Goal: Find specific page/section: Find specific page/section

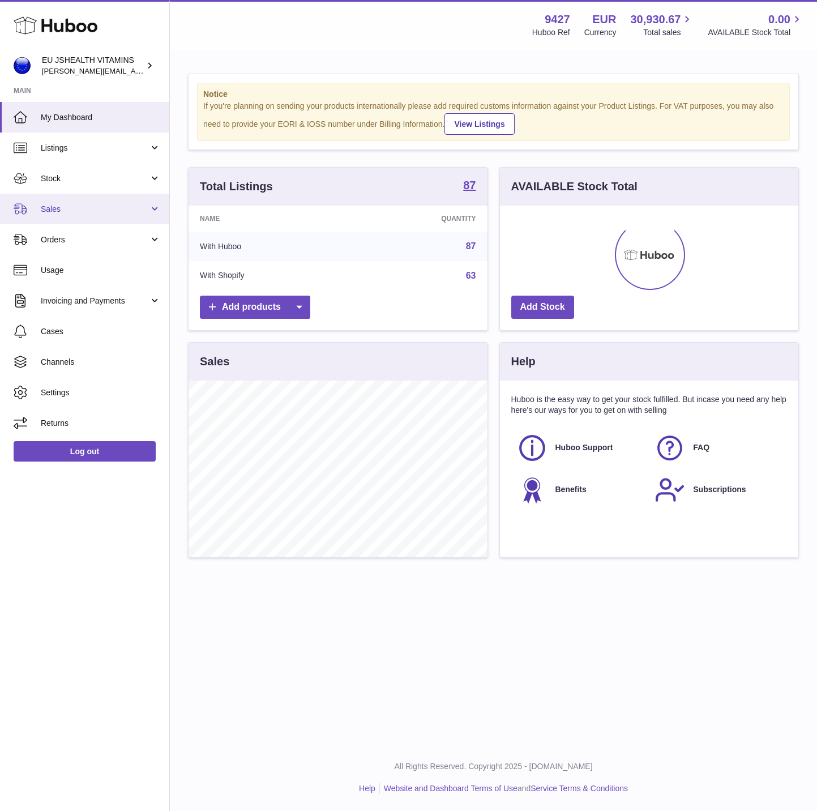
scroll to position [177, 298]
click at [86, 175] on span "Stock" at bounding box center [95, 178] width 108 height 11
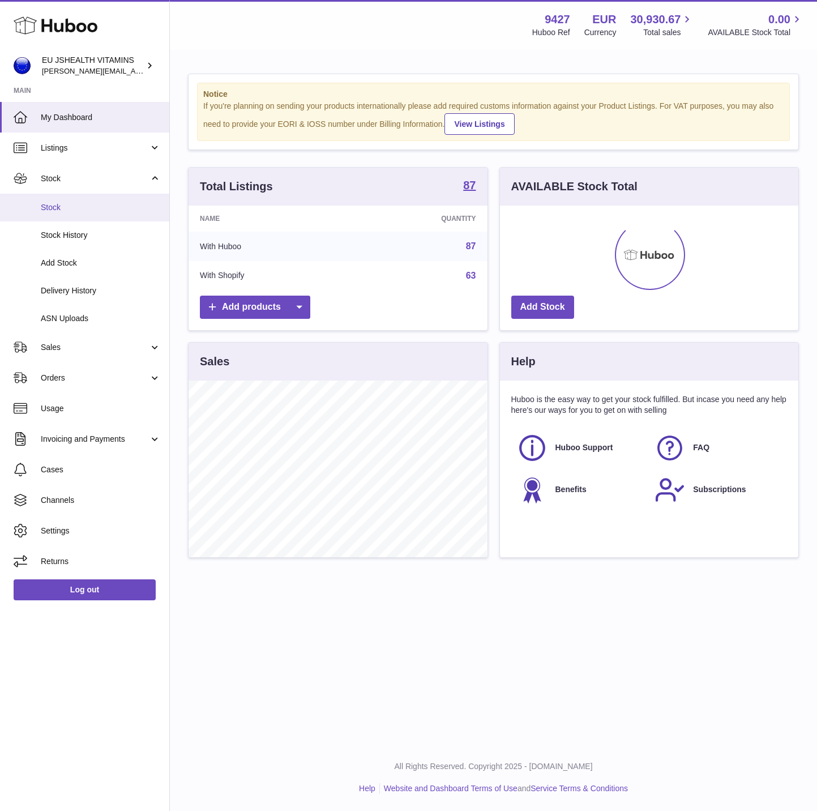
click at [85, 203] on span "Stock" at bounding box center [101, 207] width 120 height 11
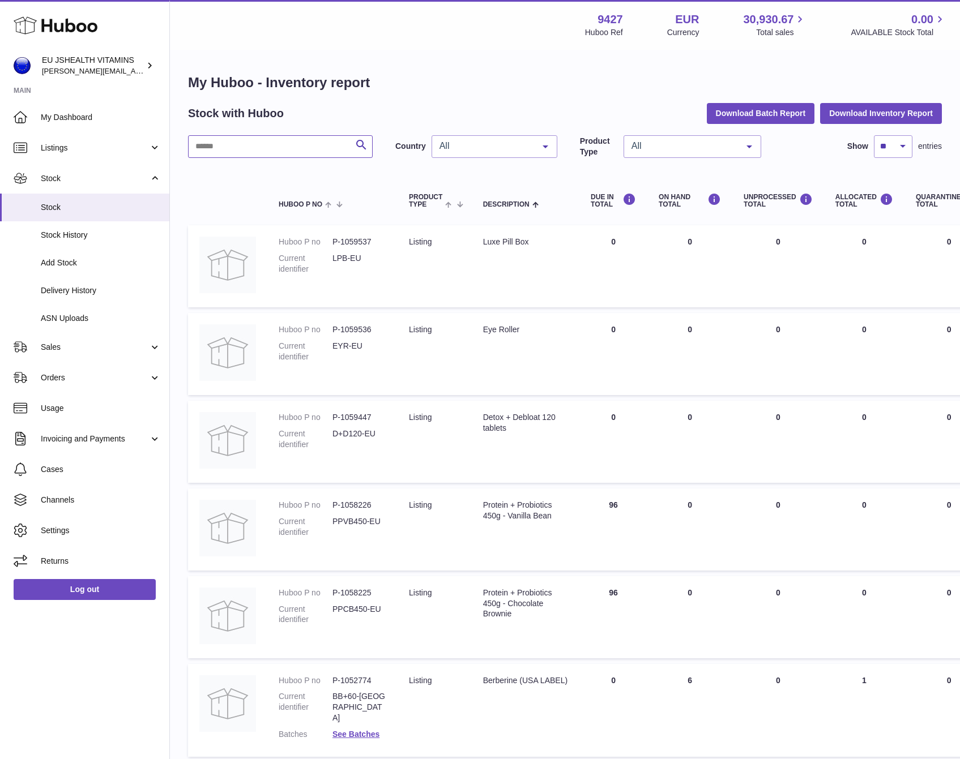
click at [228, 152] on input "text" at bounding box center [280, 146] width 185 height 23
type input "*******"
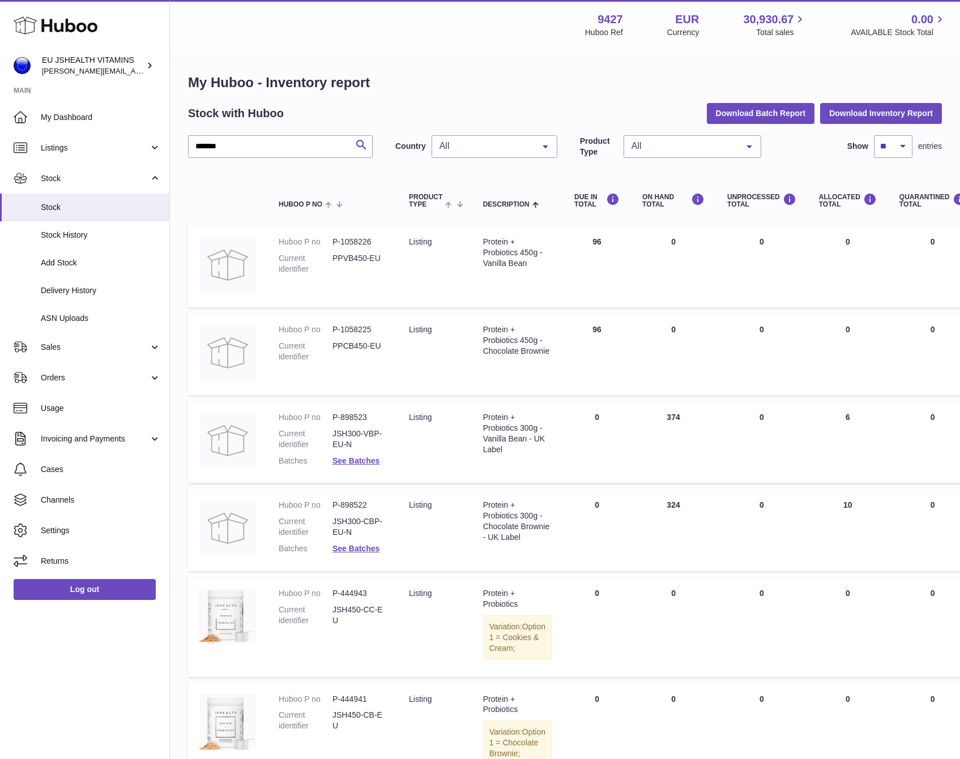
click at [345, 341] on dd "PPCB450-EU" at bounding box center [359, 352] width 54 height 22
copy tr "PPCB450-EU"
drag, startPoint x: 493, startPoint y: 354, endPoint x: 355, endPoint y: 298, distance: 148.4
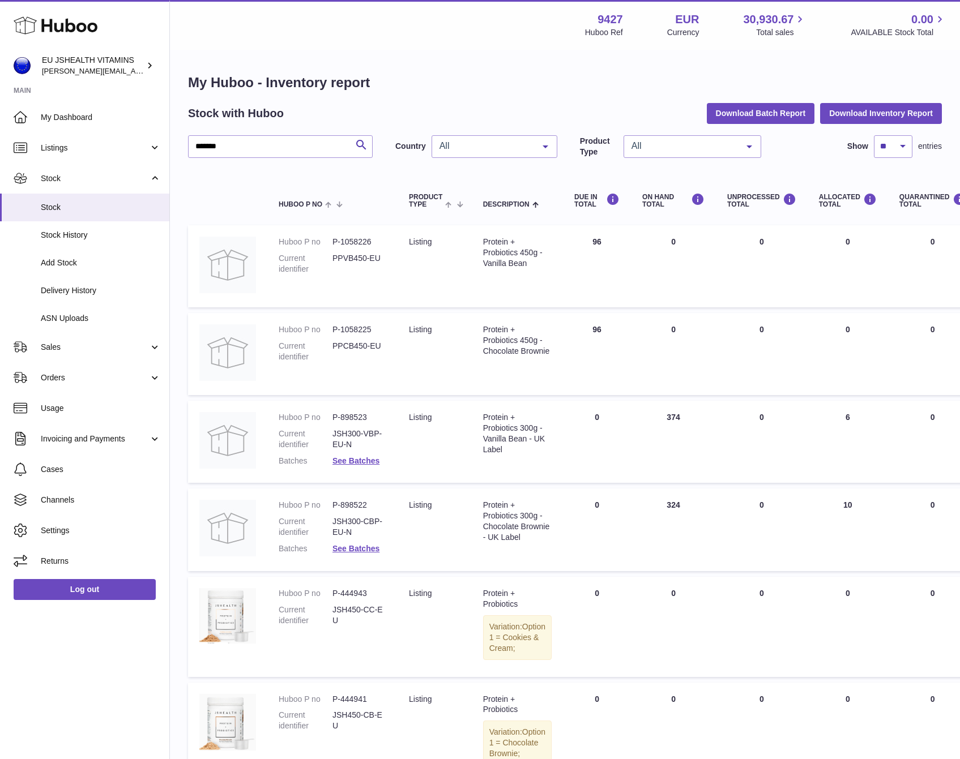
click at [491, 354] on div "Protein + Probiotics 450g - Chocolate Brownie" at bounding box center [517, 340] width 69 height 32
click at [357, 247] on dl "Huboo P no P-1058226 Current identifier PPVB450-EU" at bounding box center [333, 259] width 108 height 44
click at [367, 260] on dd "PPVB450-EU" at bounding box center [359, 264] width 54 height 22
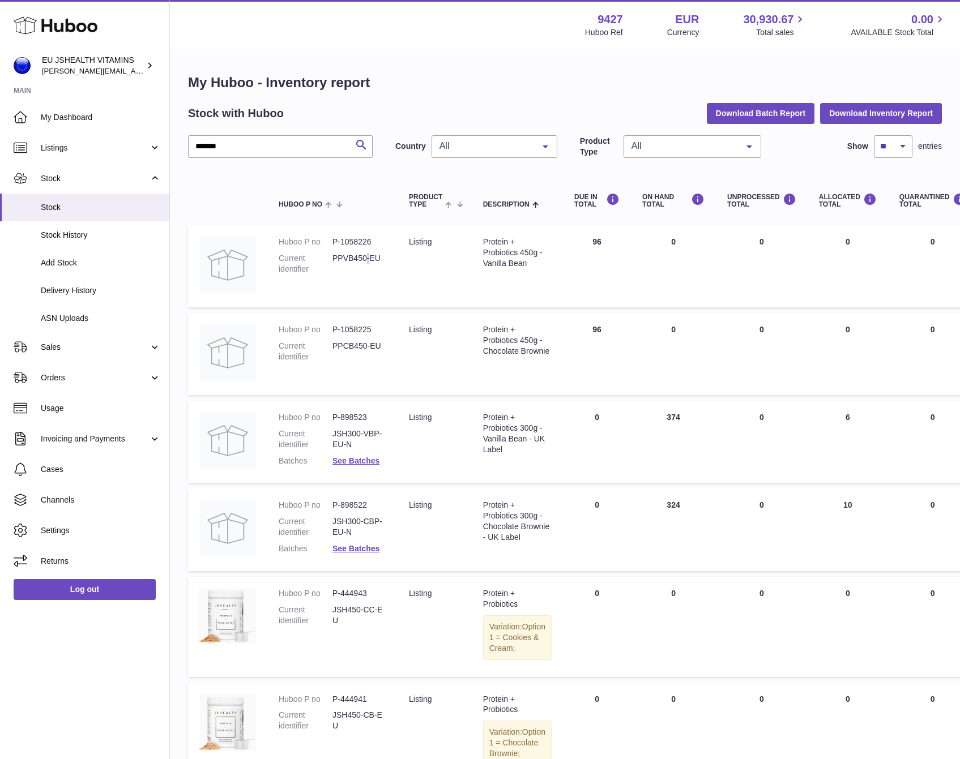
click at [367, 260] on dd "PPVB450-EU" at bounding box center [359, 264] width 54 height 22
copy tr "PPVB450-EU"
click at [67, 352] on span "Sales" at bounding box center [95, 347] width 108 height 11
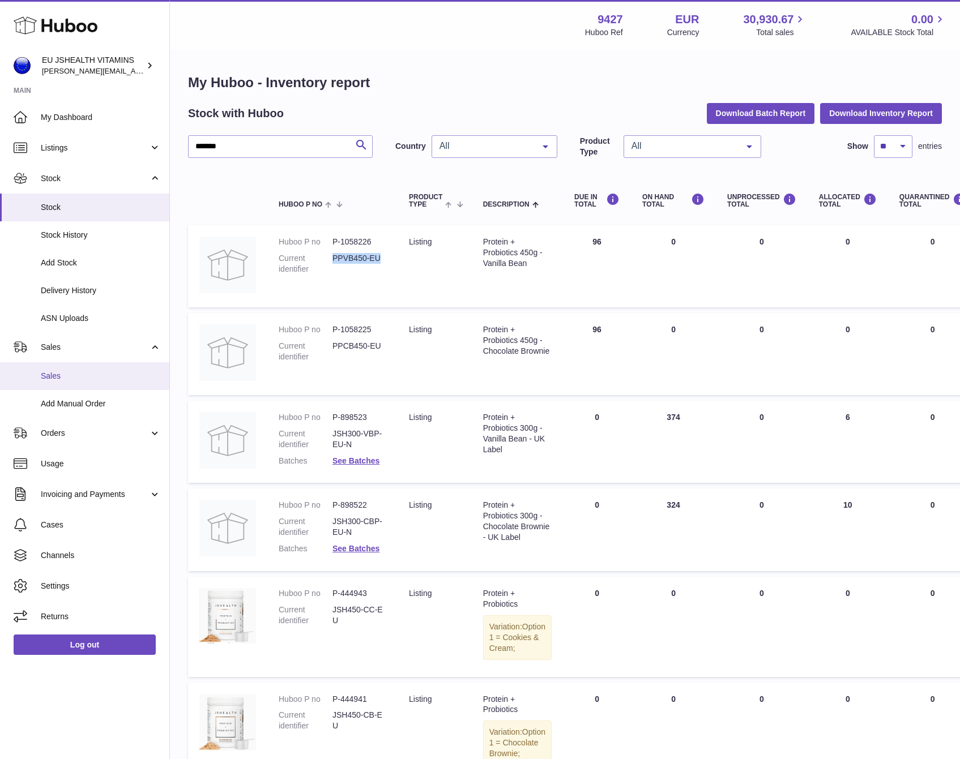
click at [67, 366] on link "Sales" at bounding box center [84, 376] width 169 height 28
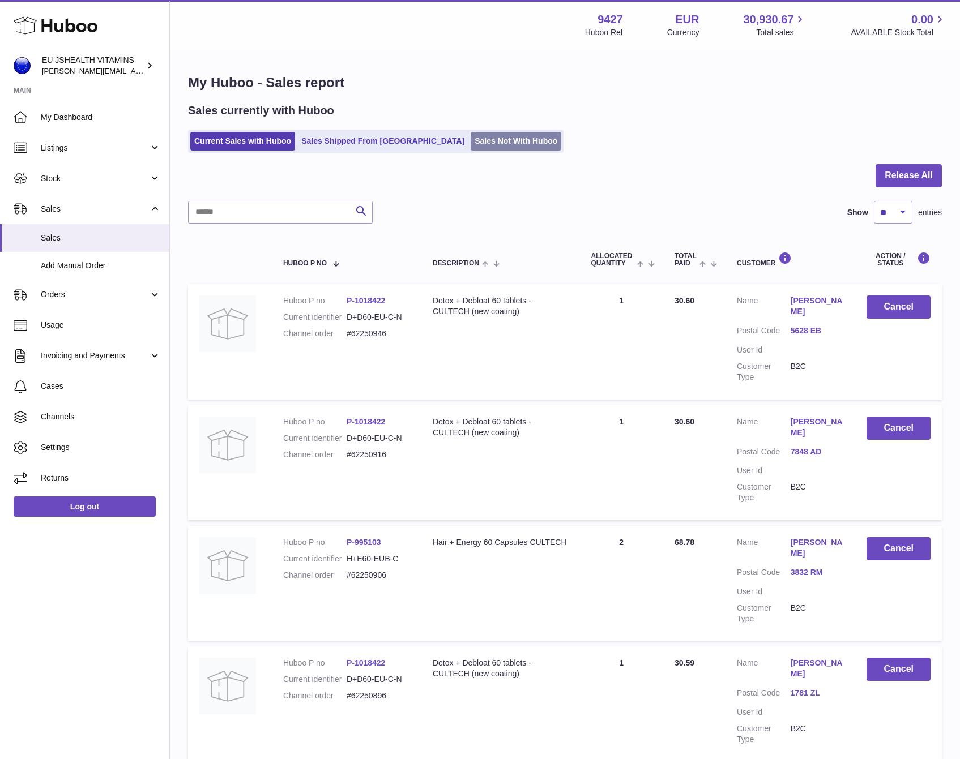
click at [471, 141] on link "Sales Not With Huboo" at bounding box center [516, 141] width 91 height 19
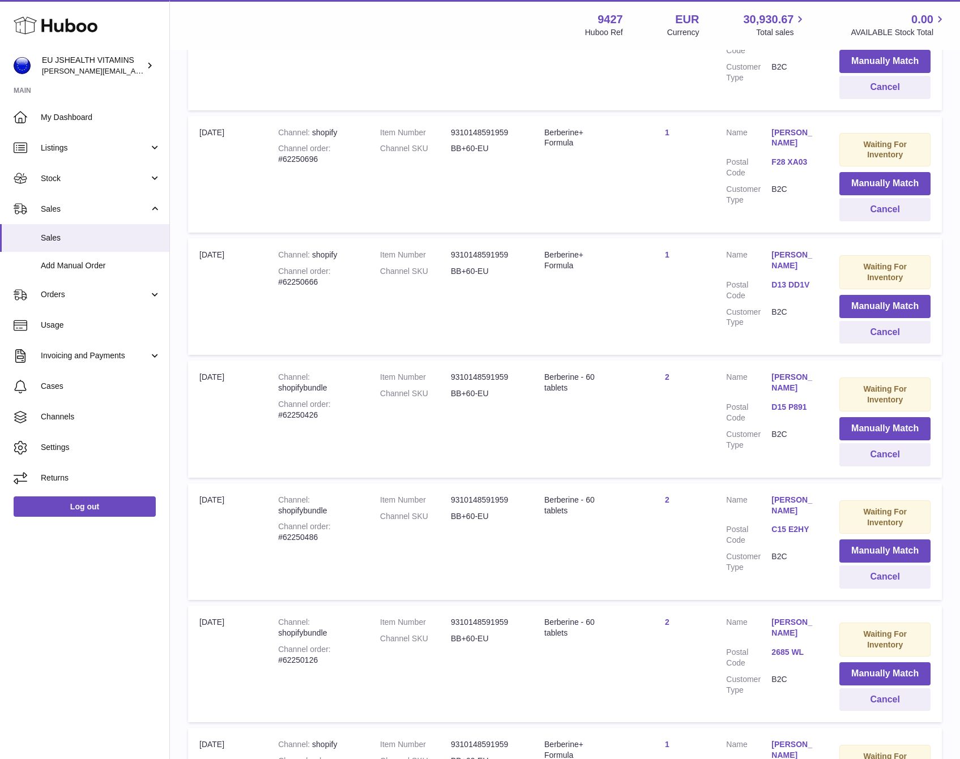
scroll to position [884, 0]
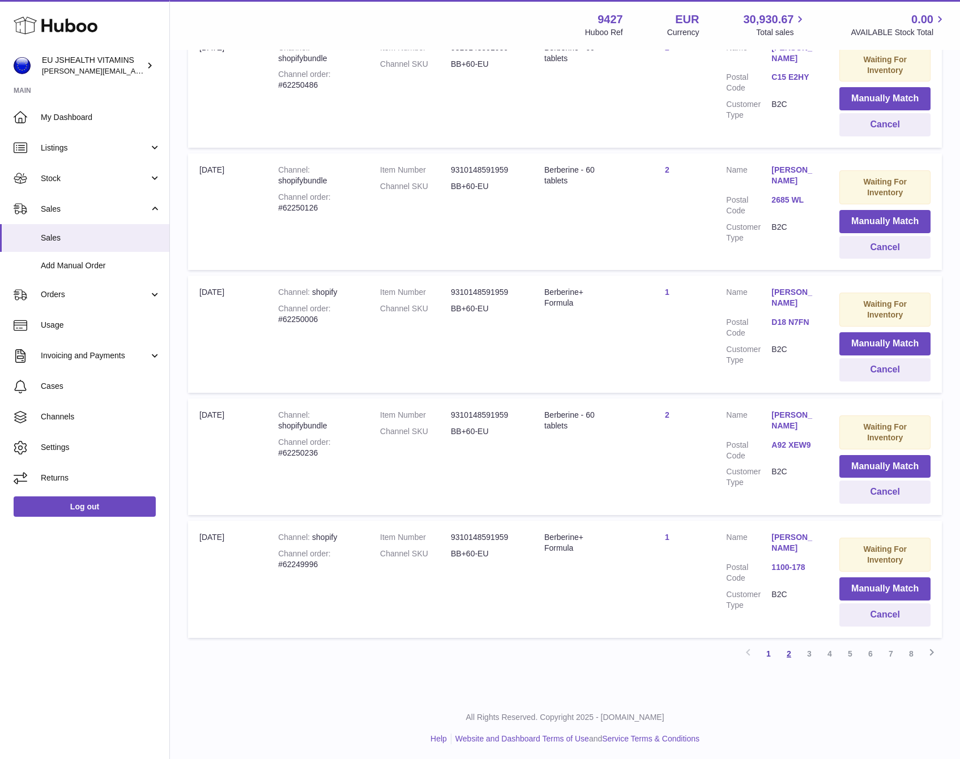
click at [793, 655] on link "2" at bounding box center [789, 654] width 20 height 20
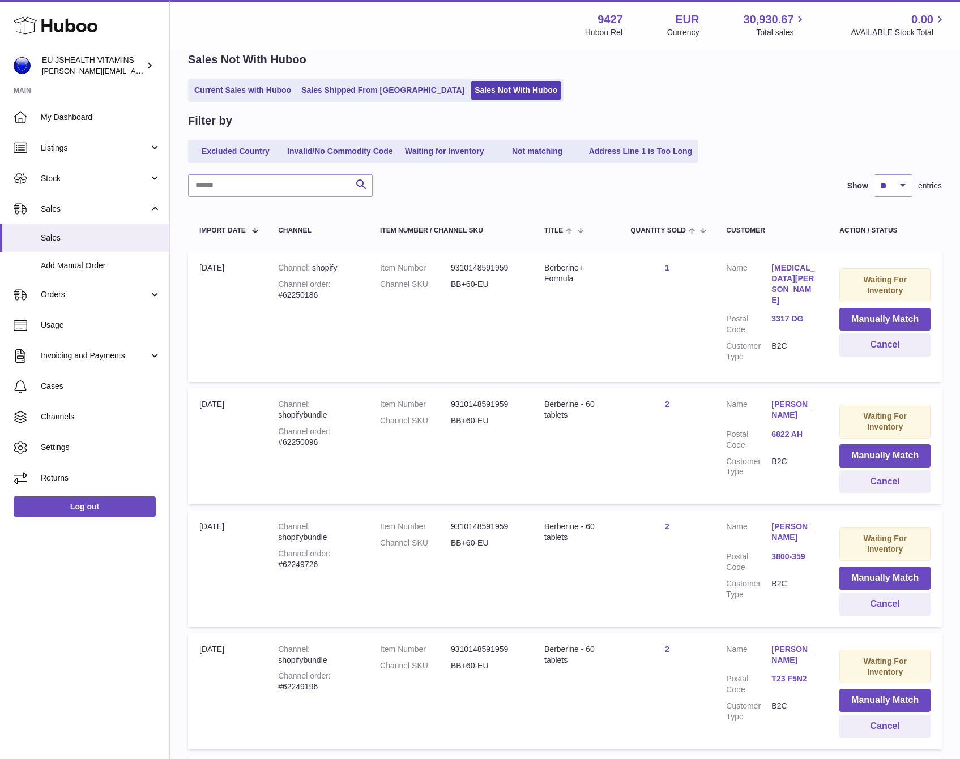
scroll to position [887, 0]
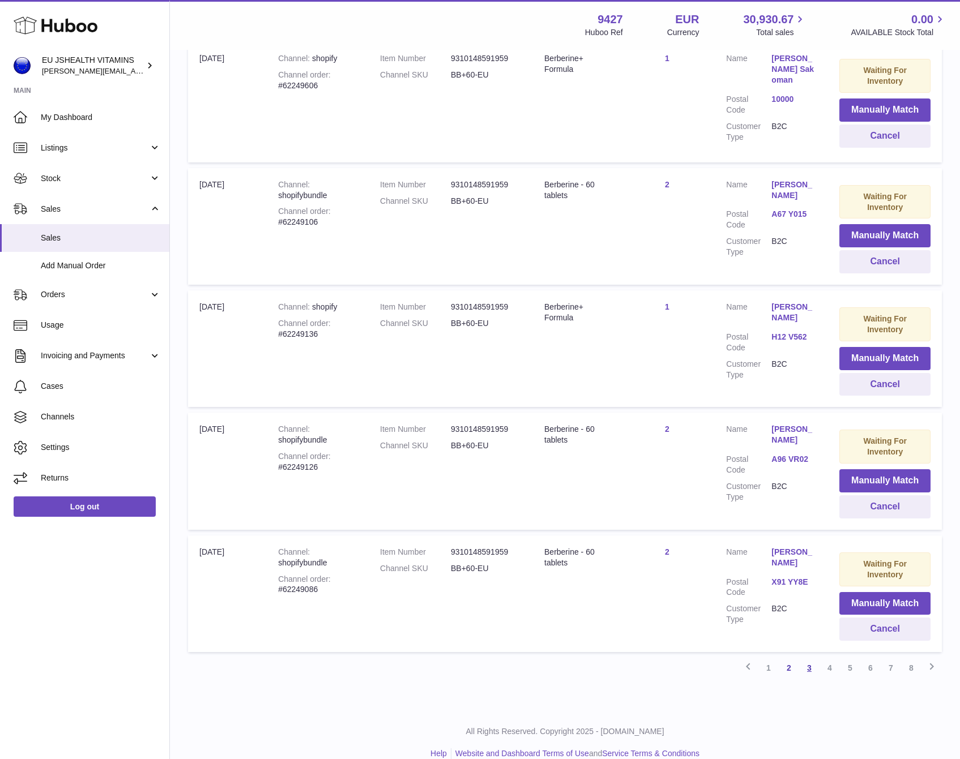
click at [809, 658] on link "3" at bounding box center [809, 668] width 20 height 20
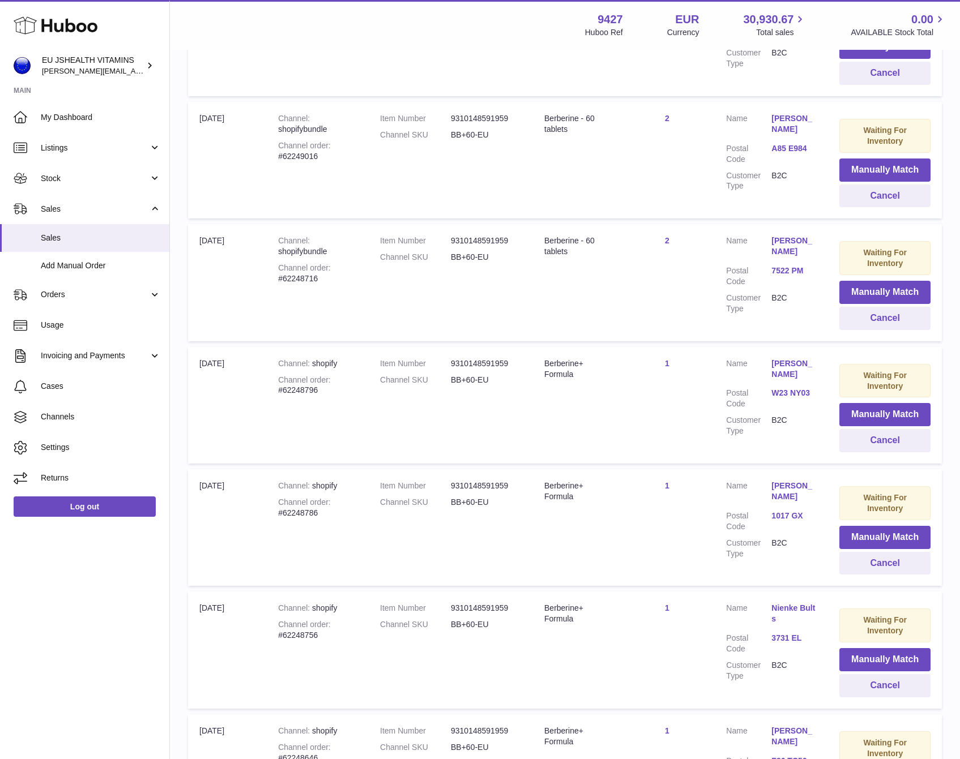
scroll to position [884, 0]
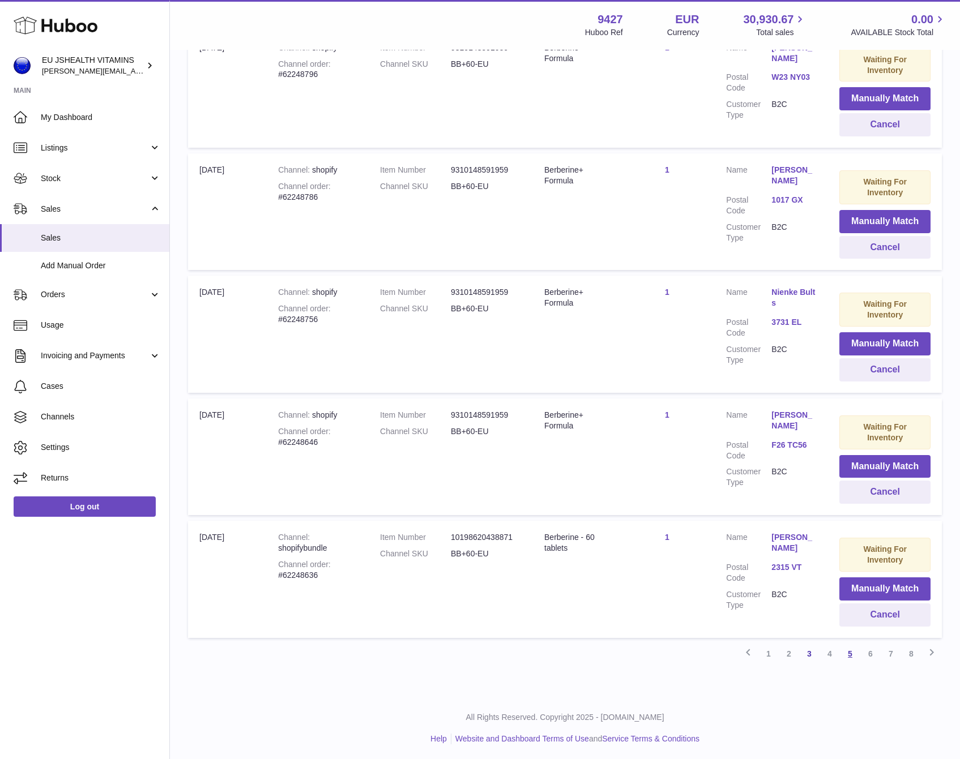
click at [849, 654] on link "5" at bounding box center [850, 654] width 20 height 20
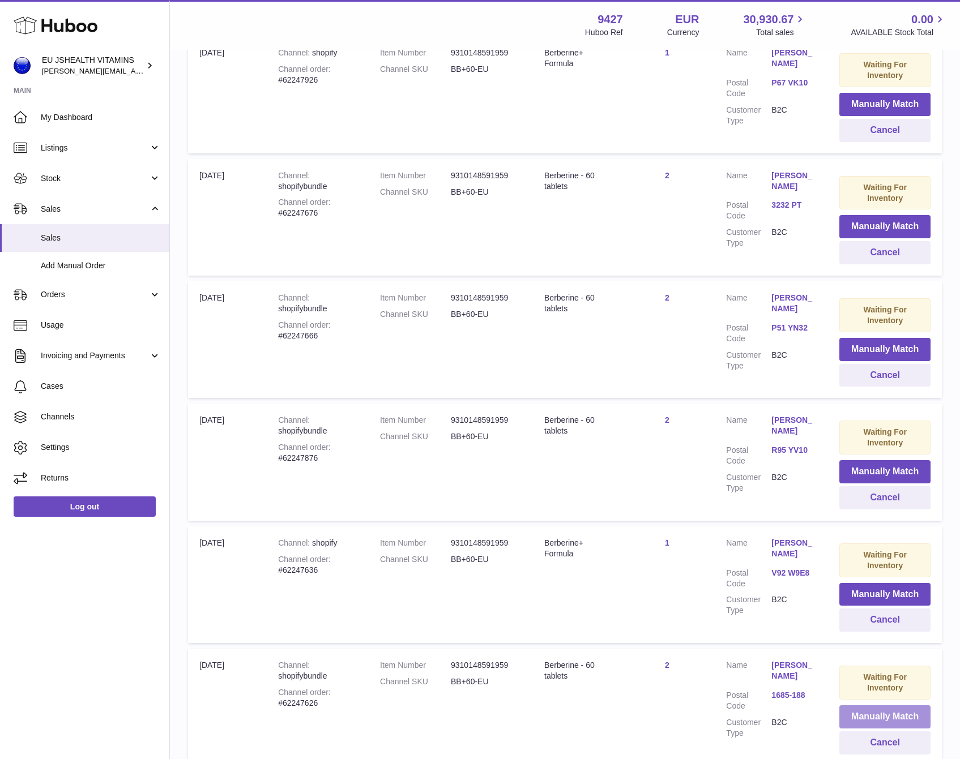
scroll to position [884, 0]
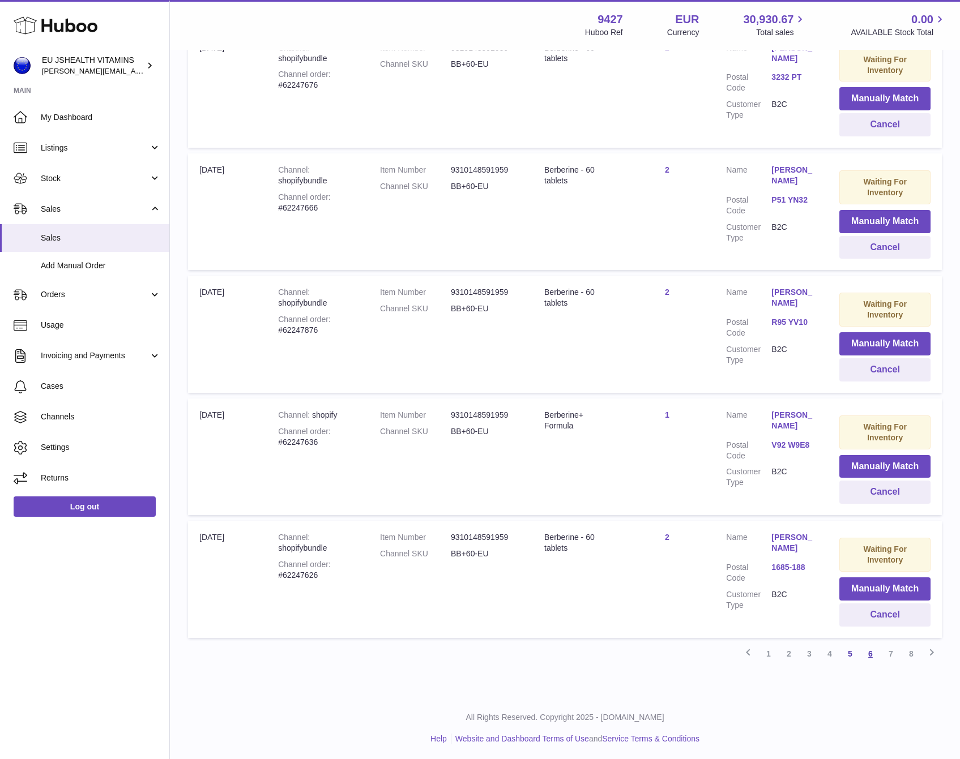
click at [869, 647] on link "6" at bounding box center [870, 654] width 20 height 20
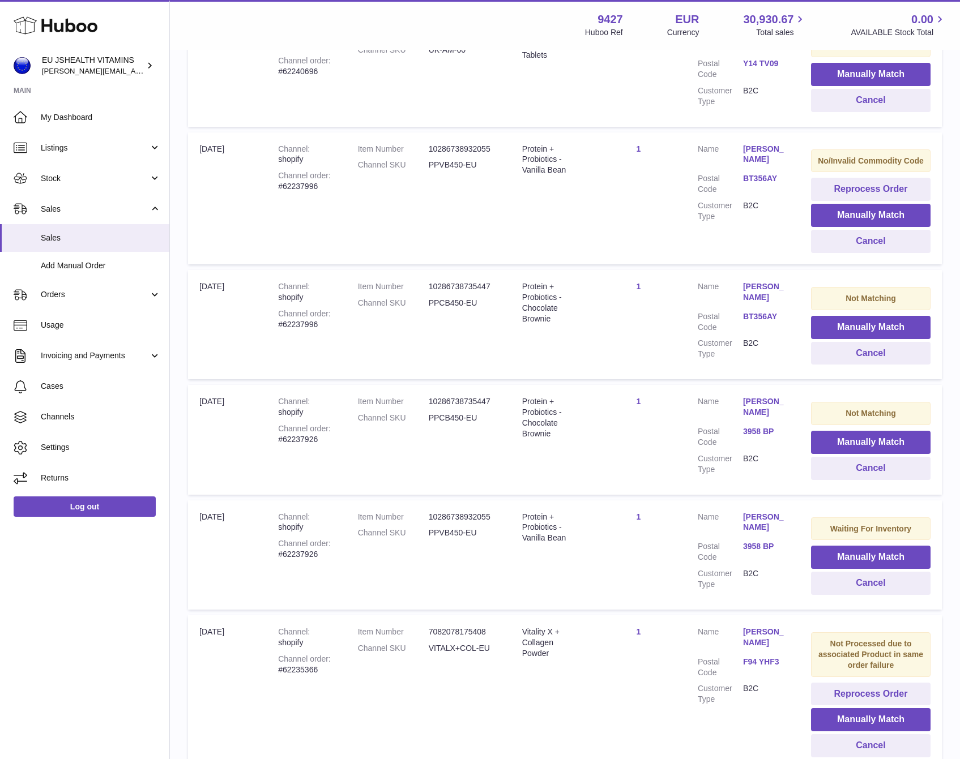
scroll to position [870, 0]
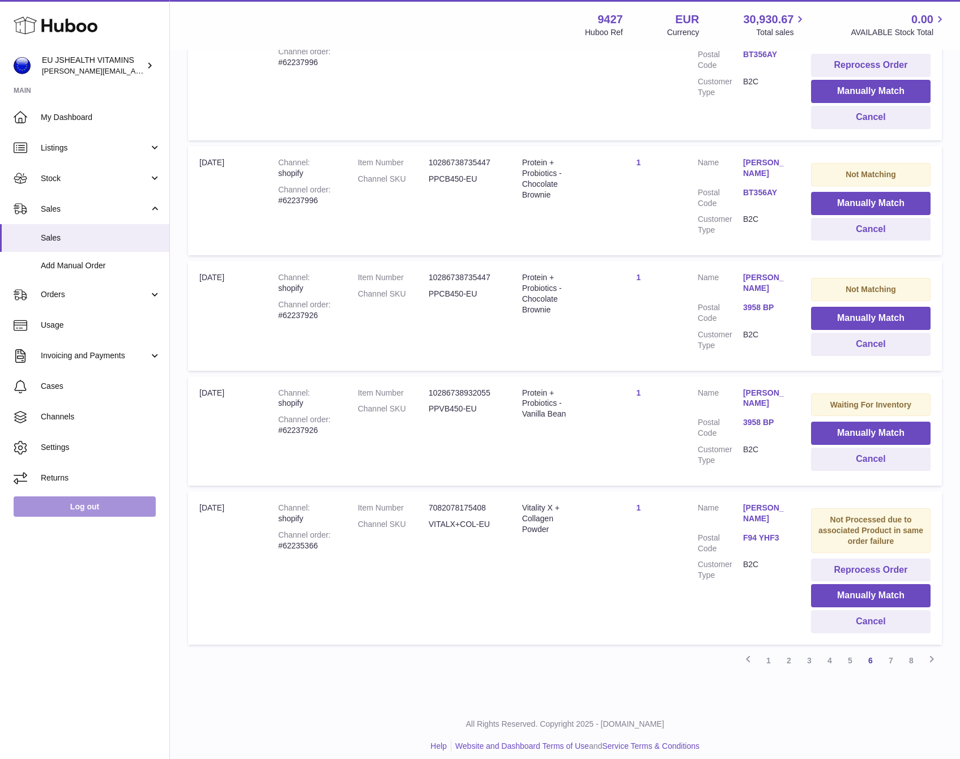
click at [97, 505] on link "Log out" at bounding box center [85, 507] width 142 height 20
